Goal: Task Accomplishment & Management: Manage account settings

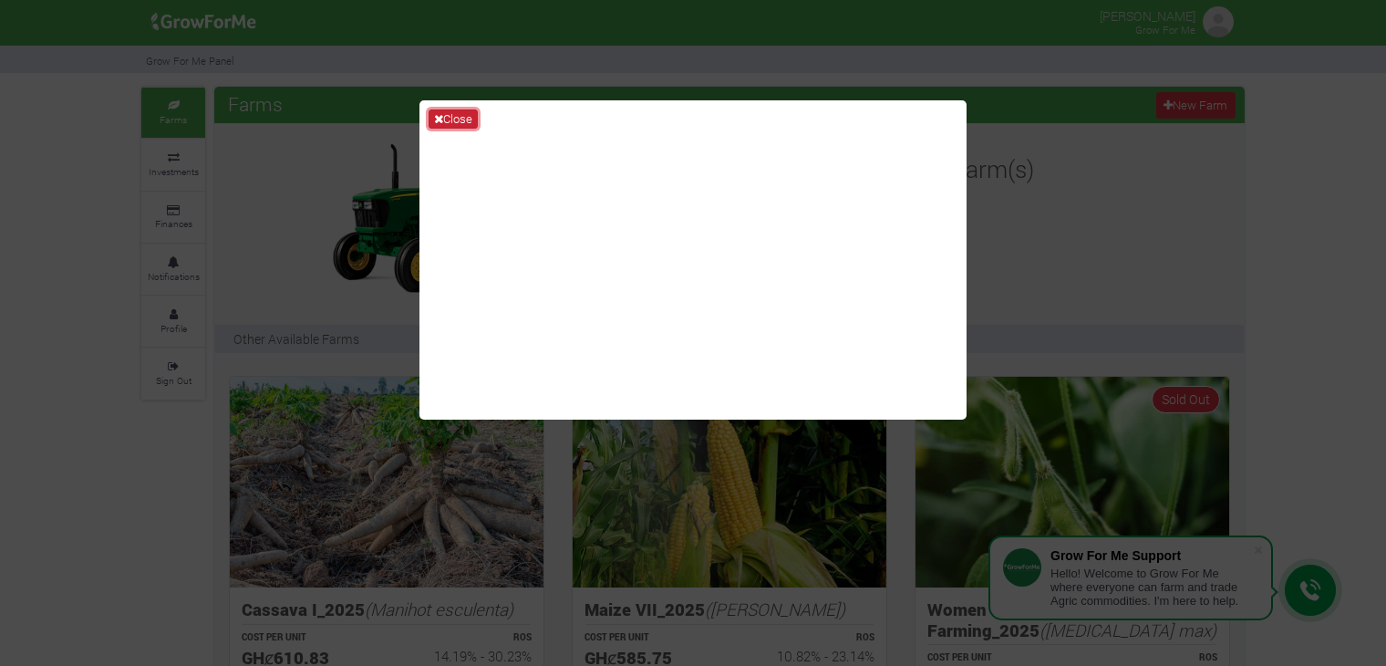
click at [445, 114] on button "Close" at bounding box center [453, 119] width 49 height 20
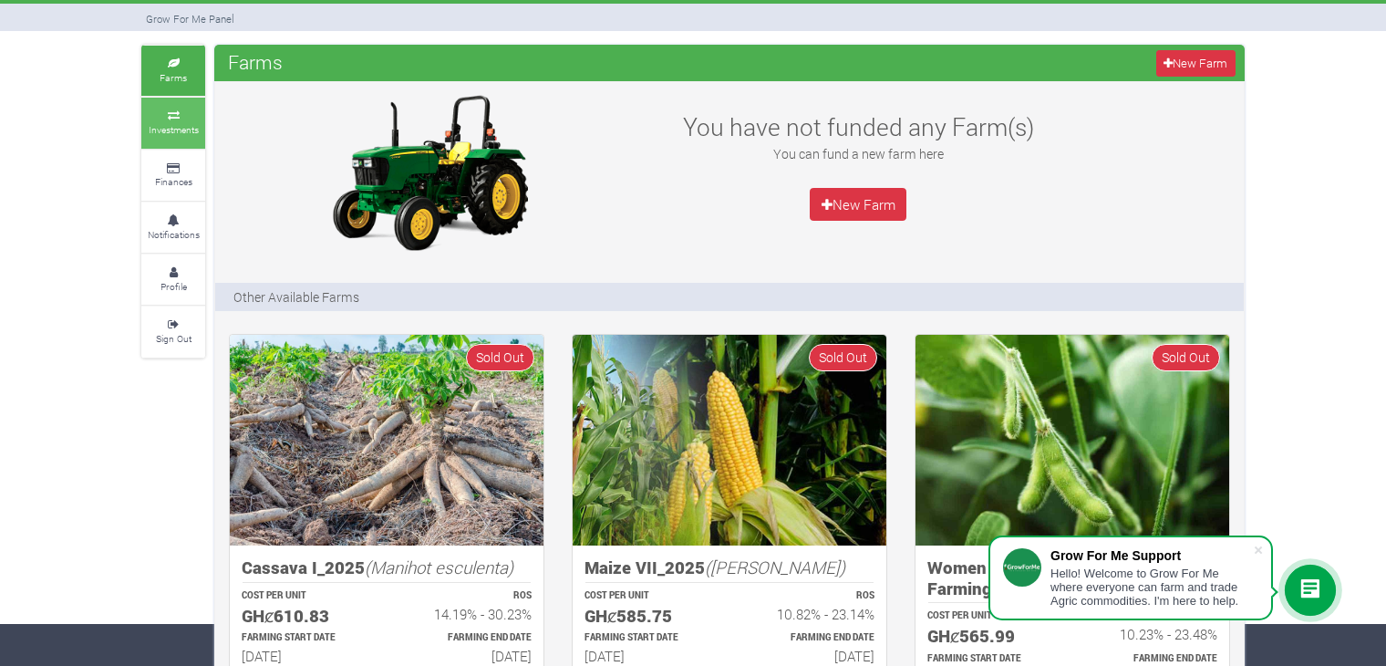
click at [171, 123] on small "Investments" at bounding box center [174, 129] width 50 height 13
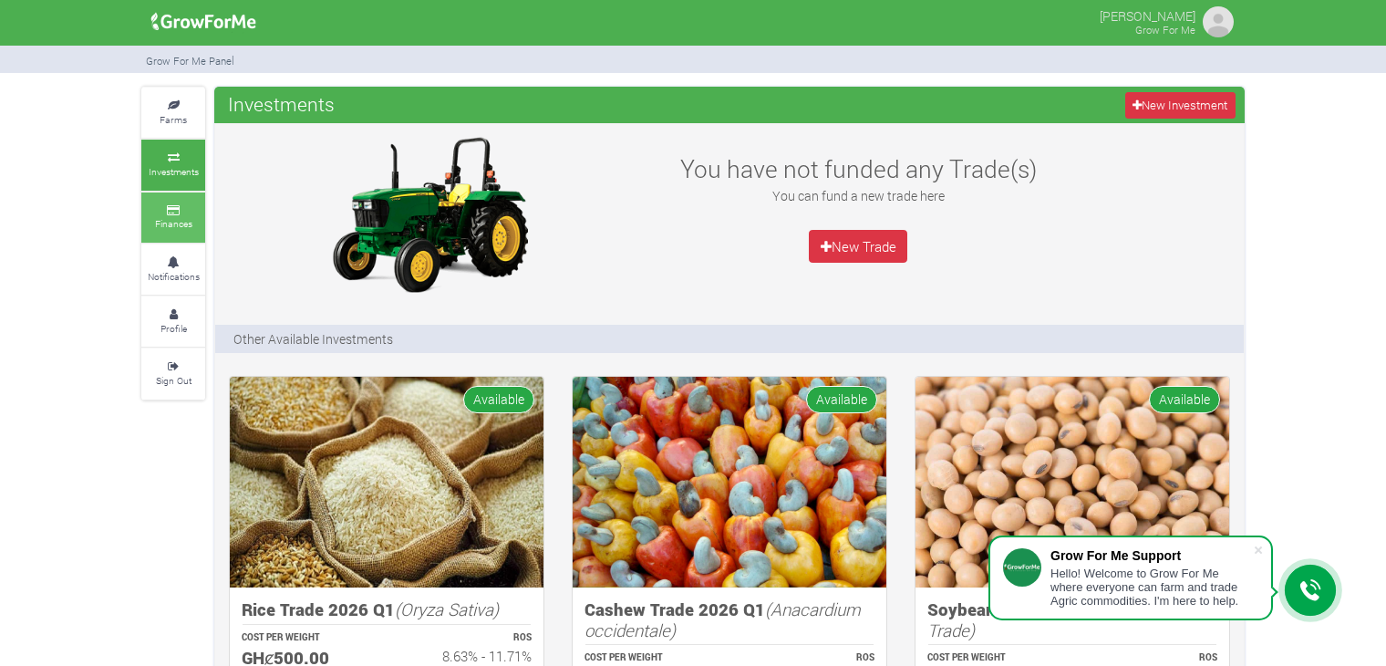
click at [172, 212] on link "Finances" at bounding box center [173, 217] width 64 height 50
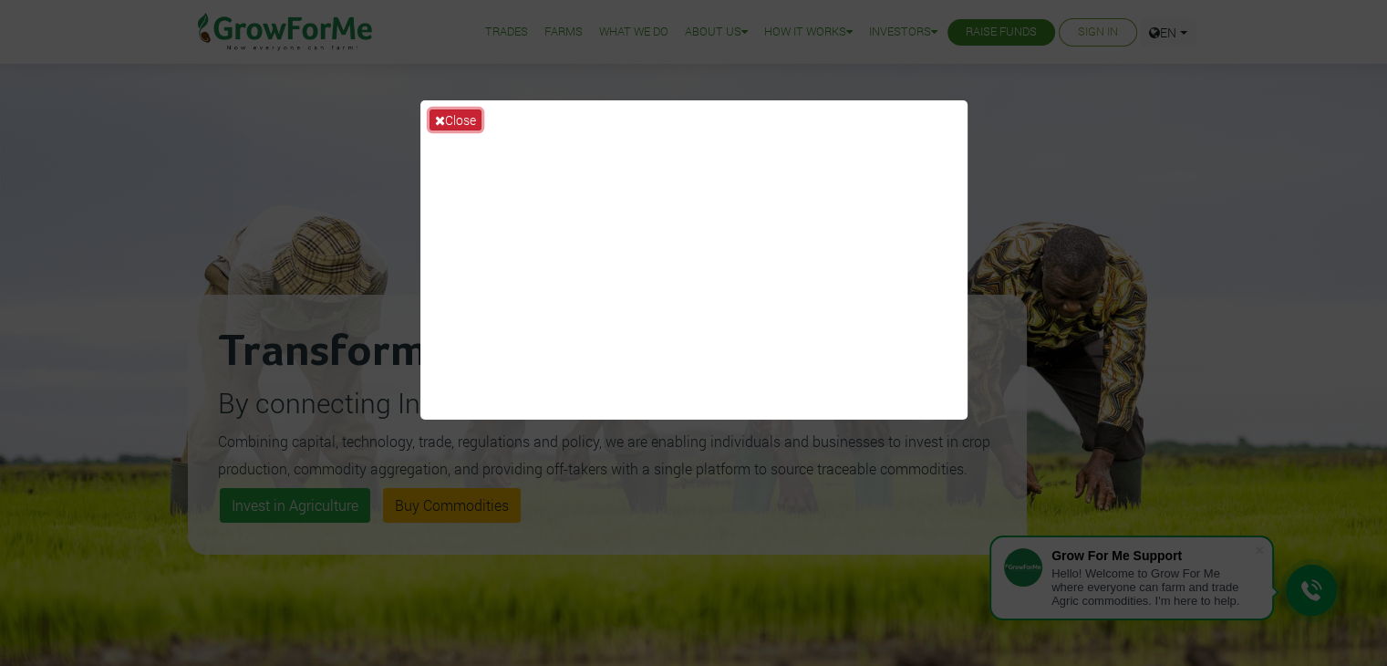
click at [452, 117] on button "Close" at bounding box center [456, 119] width 52 height 21
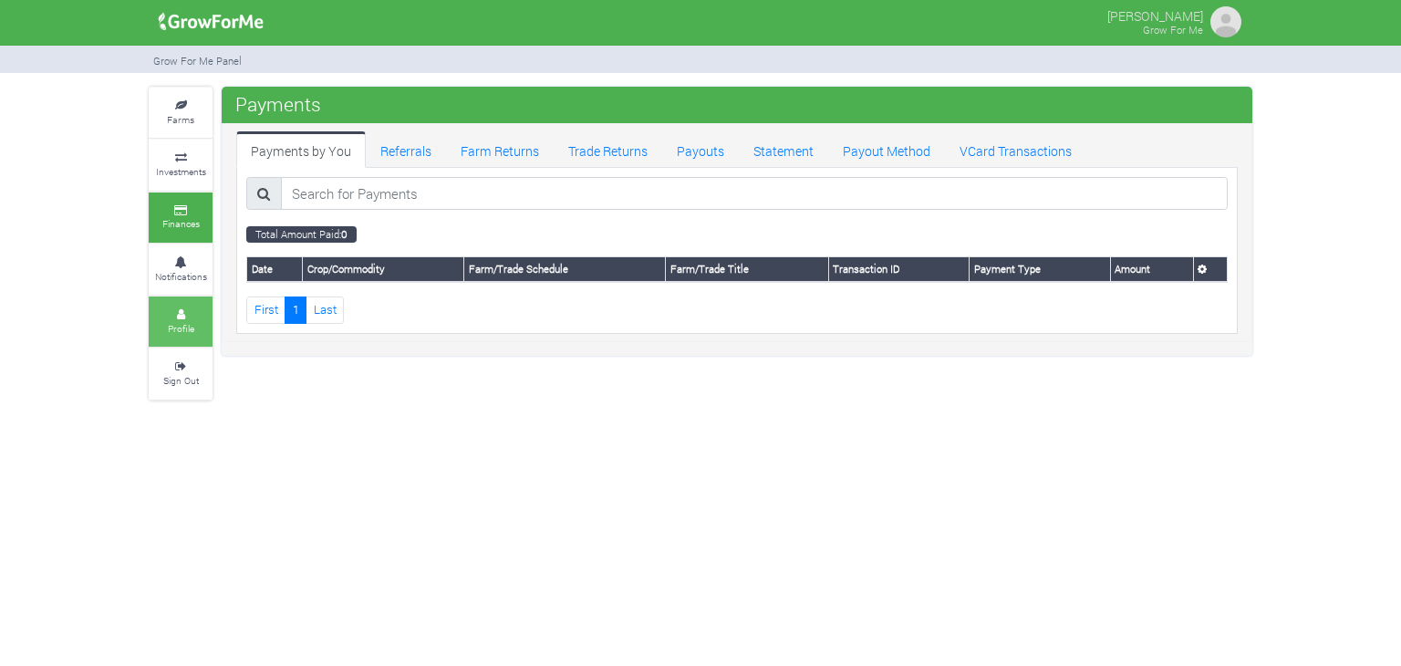
click at [174, 322] on small "Profile" at bounding box center [181, 328] width 26 height 13
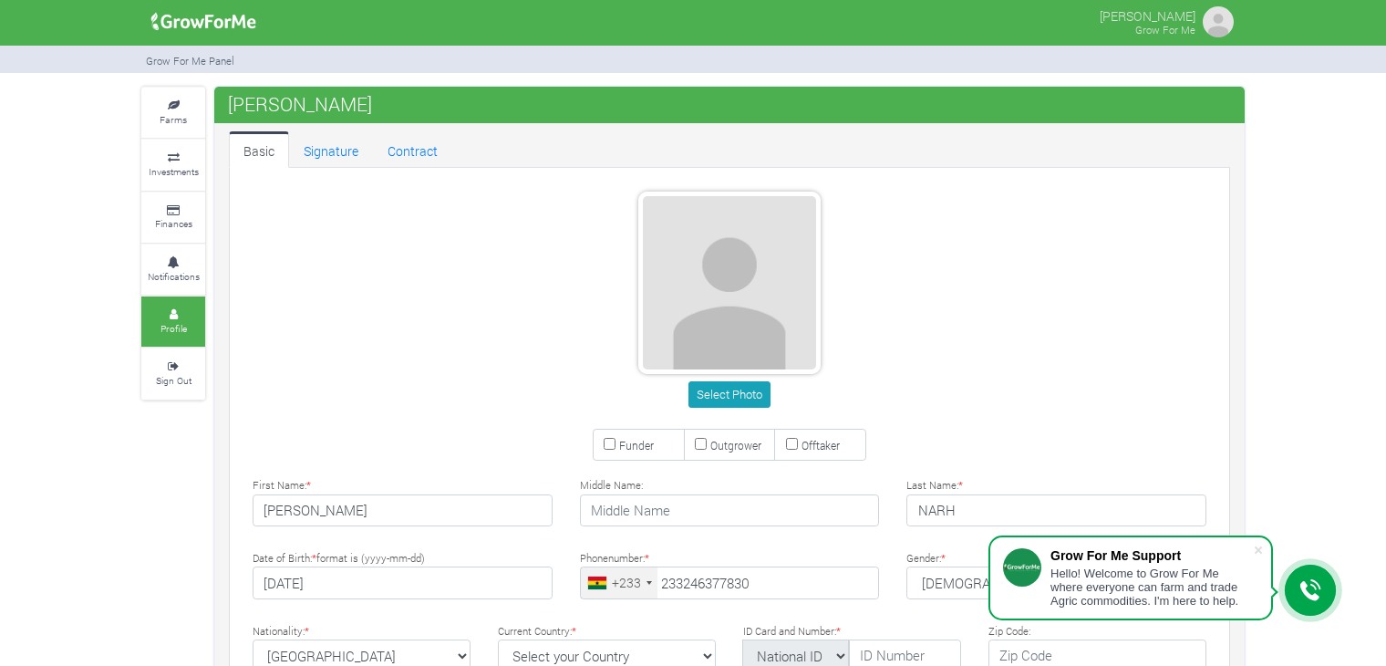
type input "24 637 7830"
click at [324, 156] on link "Signature" at bounding box center [331, 149] width 84 height 36
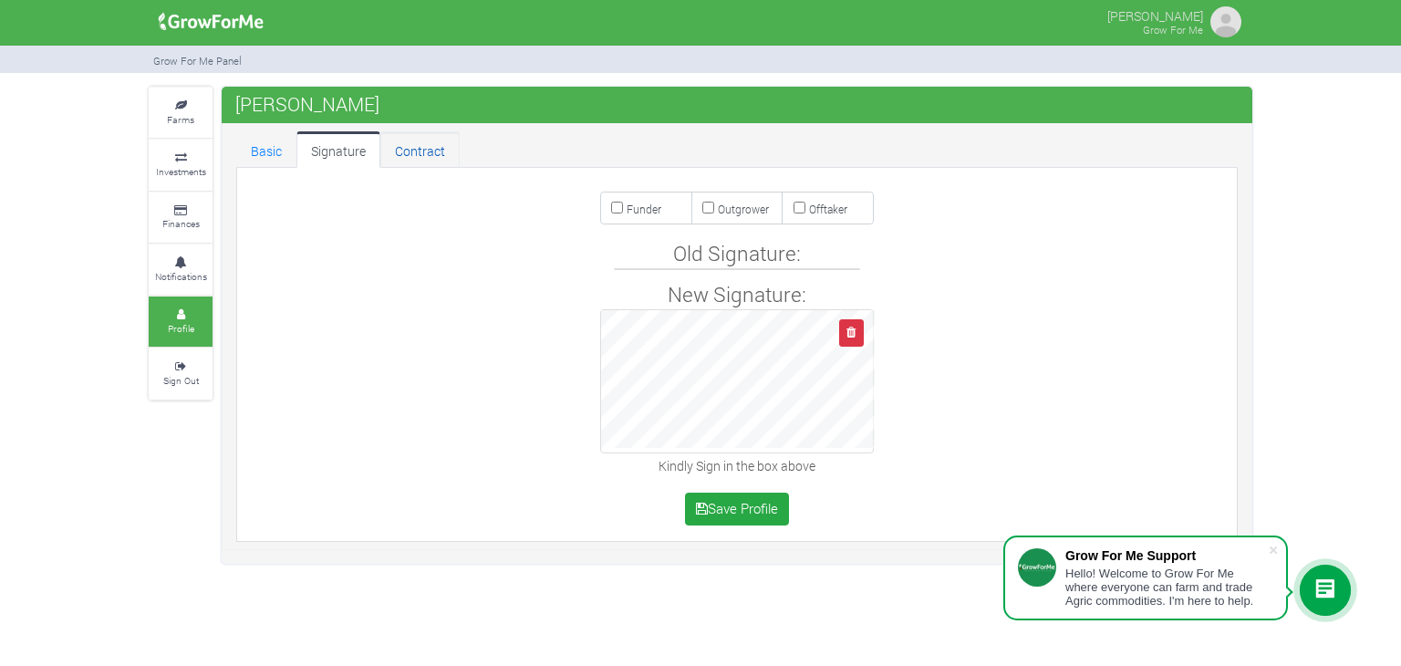
click at [405, 150] on link "Contract" at bounding box center [419, 149] width 79 height 36
